Goal: Information Seeking & Learning: Learn about a topic

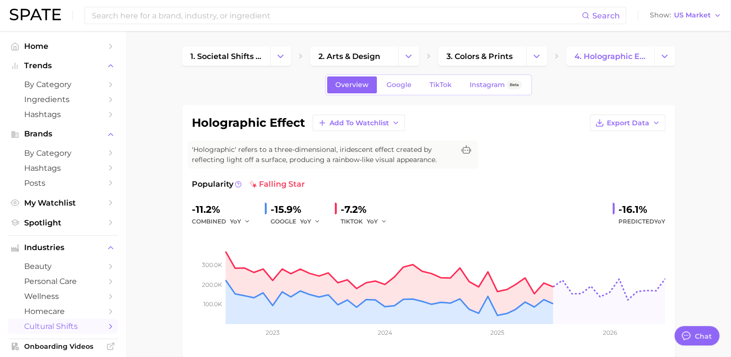
type textarea "x"
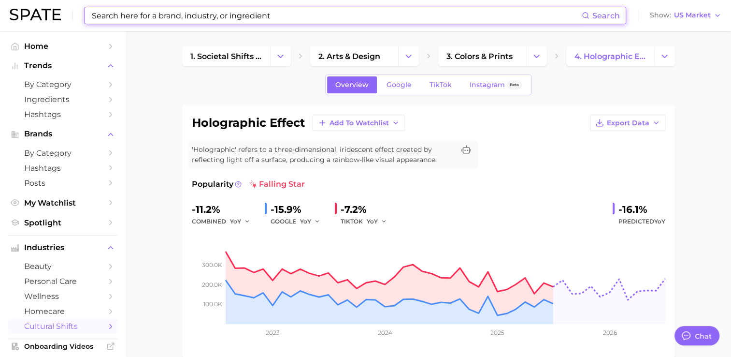
click at [232, 18] on input at bounding box center [336, 15] width 491 height 16
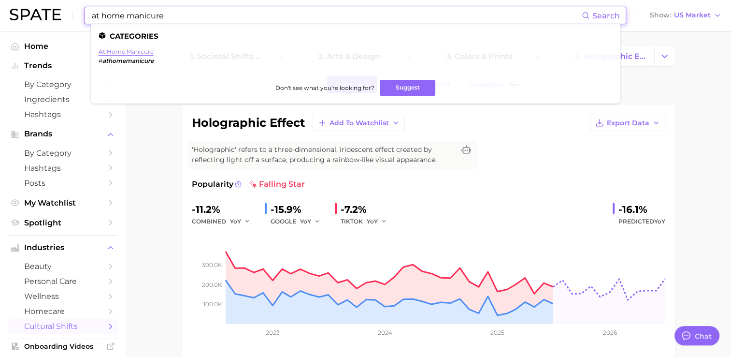
type input "at home manicure"
click at [125, 53] on link "at home manicure" at bounding box center [126, 51] width 55 height 7
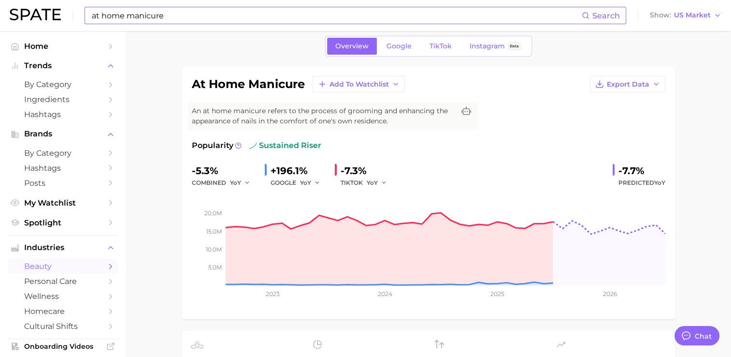
scroll to position [34, 0]
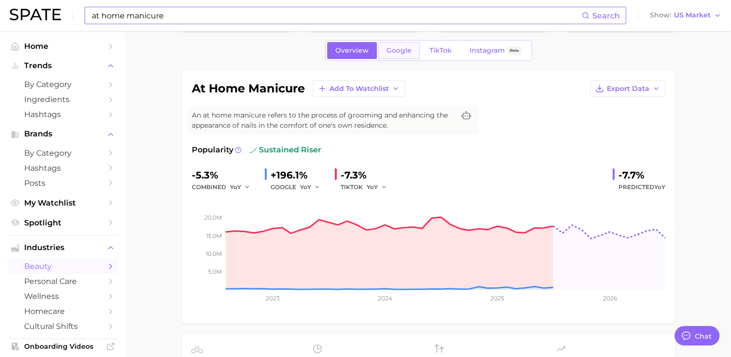
click at [398, 52] on span "Google" at bounding box center [399, 50] width 25 height 8
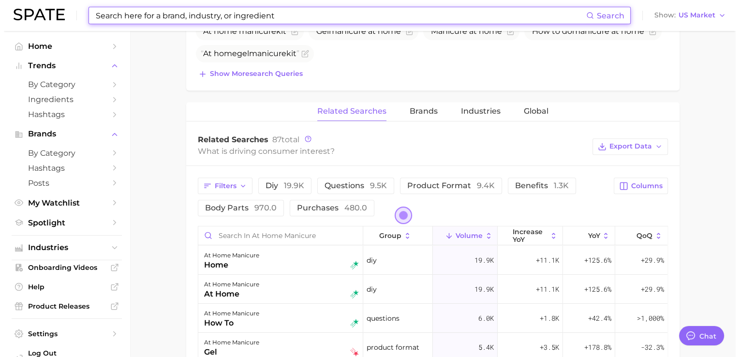
scroll to position [473, 0]
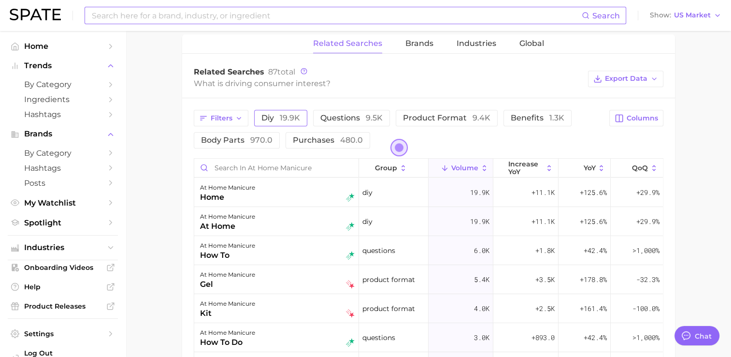
click at [284, 119] on span "19.9k" at bounding box center [290, 117] width 20 height 9
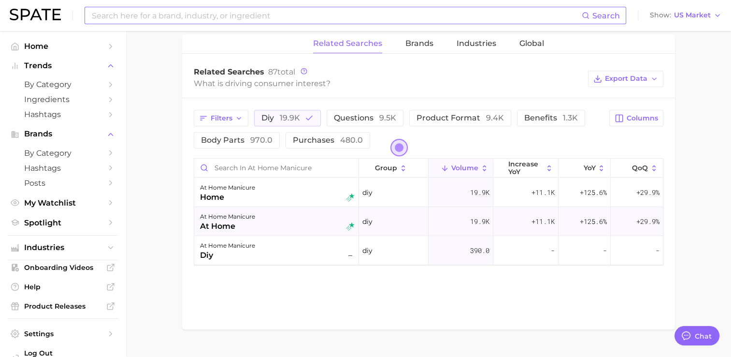
click at [218, 222] on div "at home" at bounding box center [227, 226] width 55 height 12
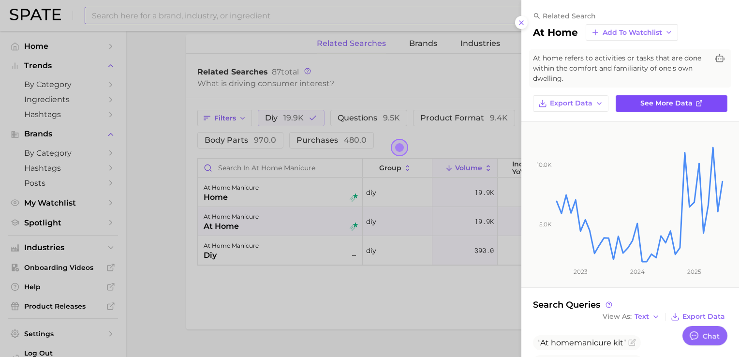
click at [660, 102] on span "See more data" at bounding box center [666, 103] width 52 height 8
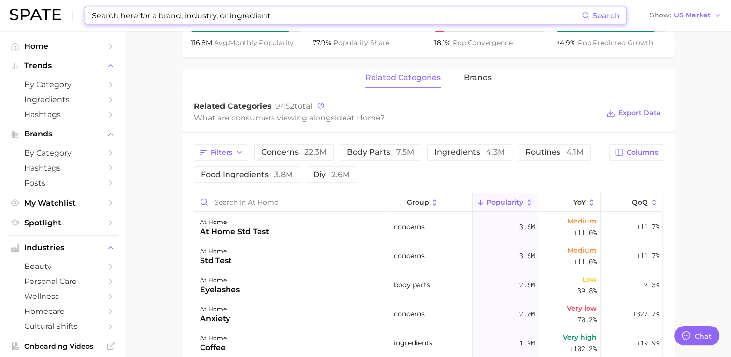
scroll to position [412, 0]
